Goal: Task Accomplishment & Management: Manage account settings

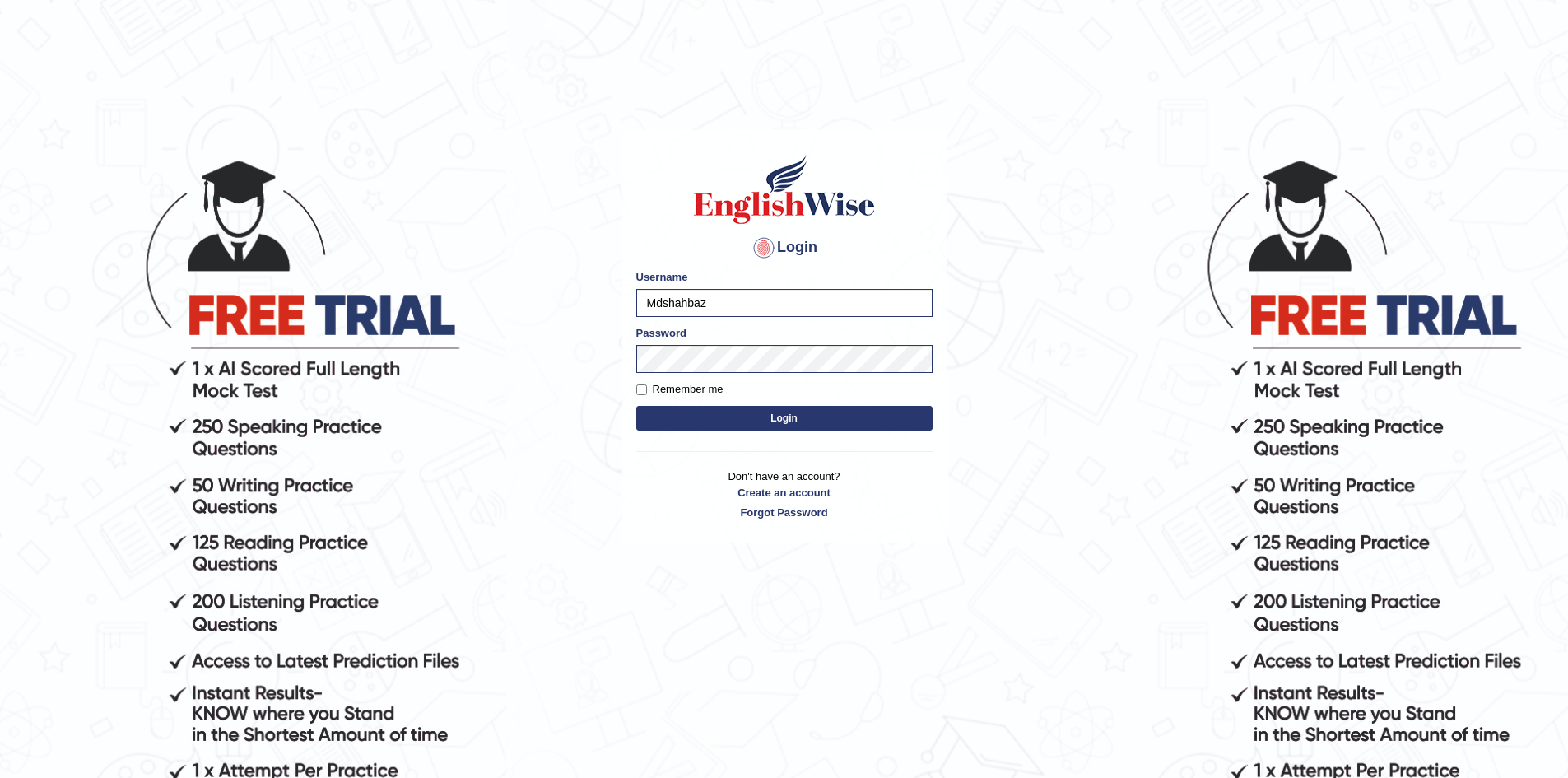
click at [748, 411] on button "Login" at bounding box center [784, 418] width 296 height 24
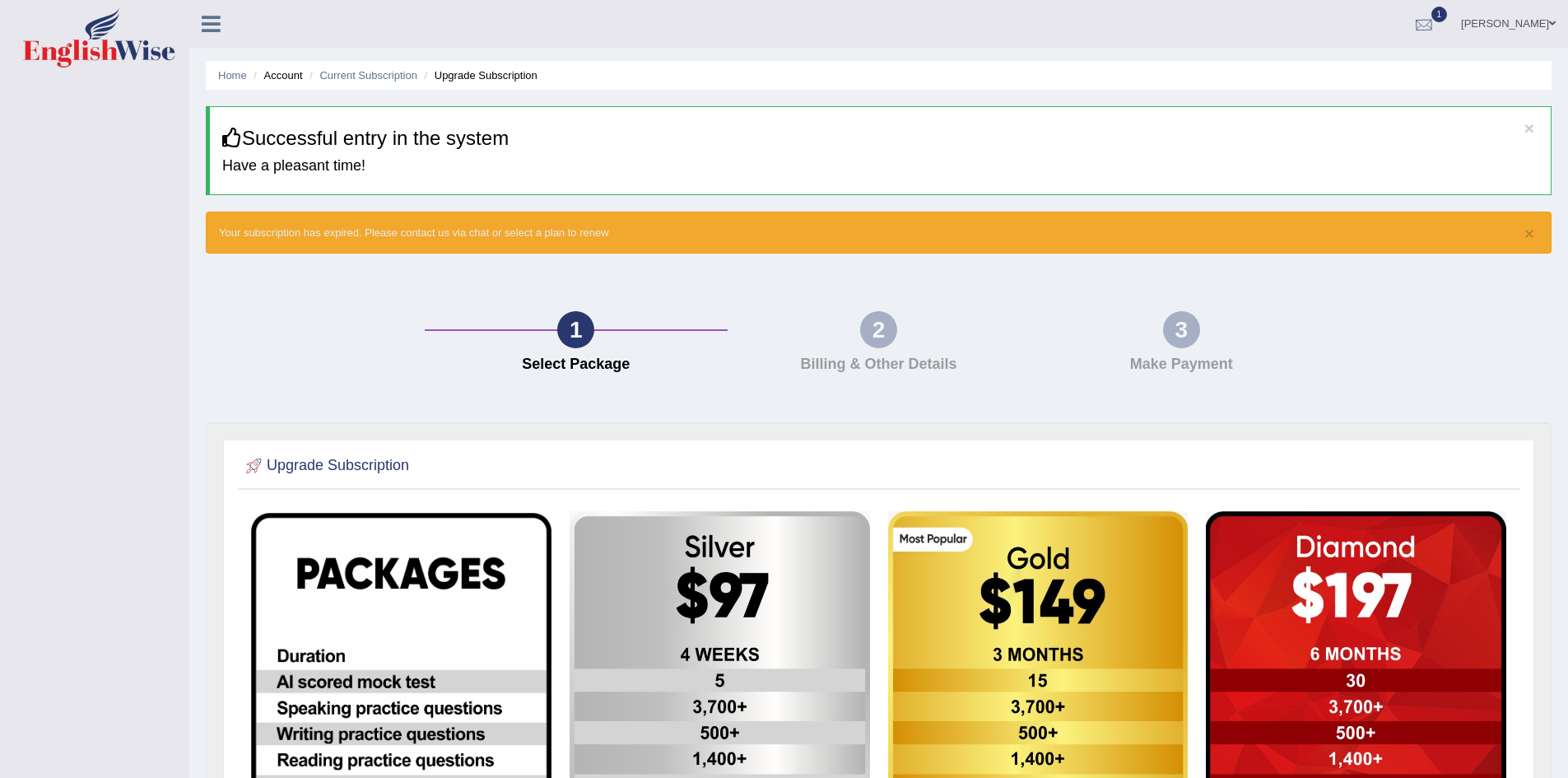
click at [1412, 28] on div at bounding box center [1424, 24] width 24 height 24
click at [1389, 71] on span "Aug 17, 2025" at bounding box center [1404, 66] width 30 height 13
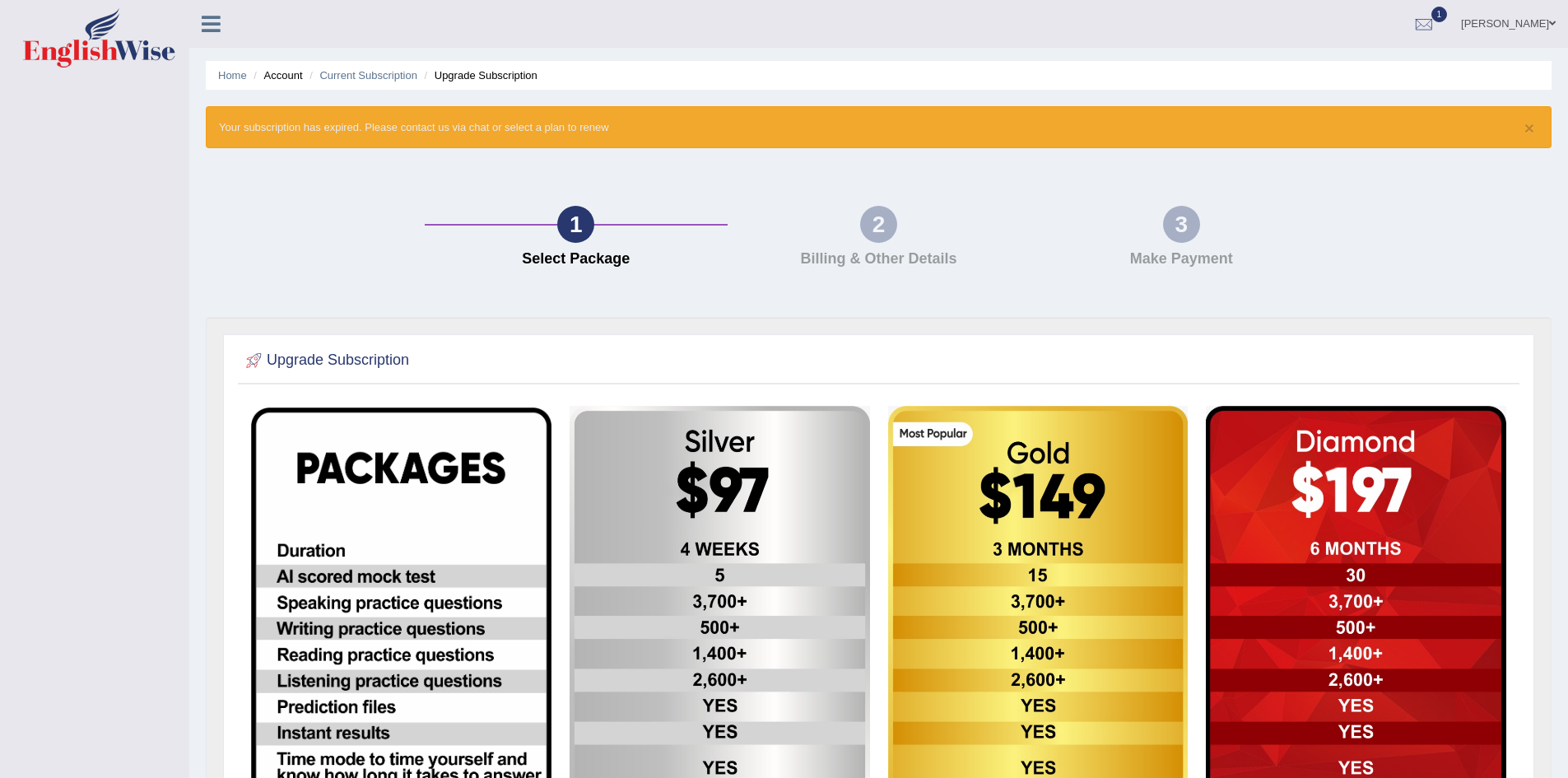
click at [1554, 22] on span at bounding box center [1551, 22] width 7 height 10
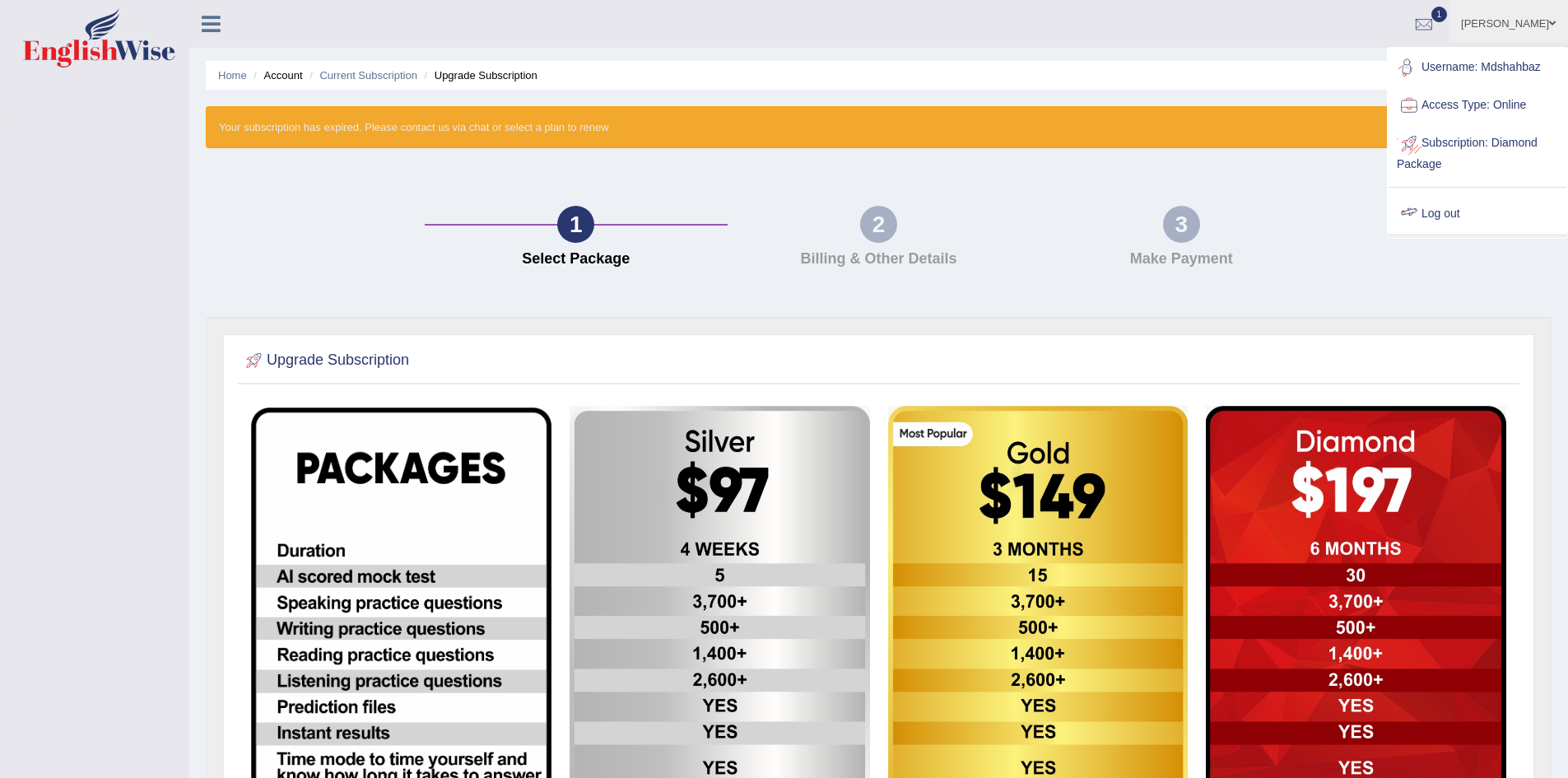
click at [1444, 212] on link "Log out" at bounding box center [1477, 213] width 178 height 37
